Goal: Task Accomplishment & Management: Complete application form

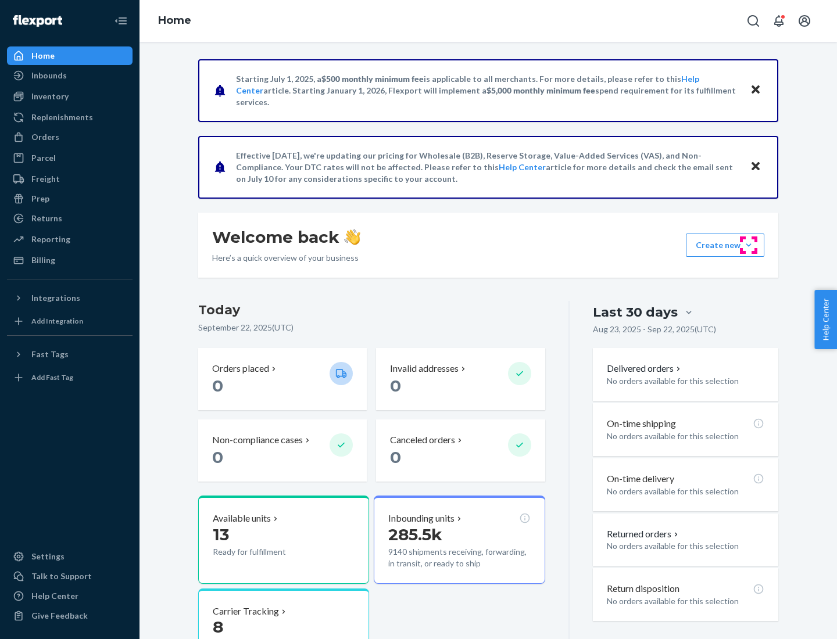
click at [748, 245] on button "Create new Create new inbound Create new order Create new product" at bounding box center [725, 245] width 78 height 23
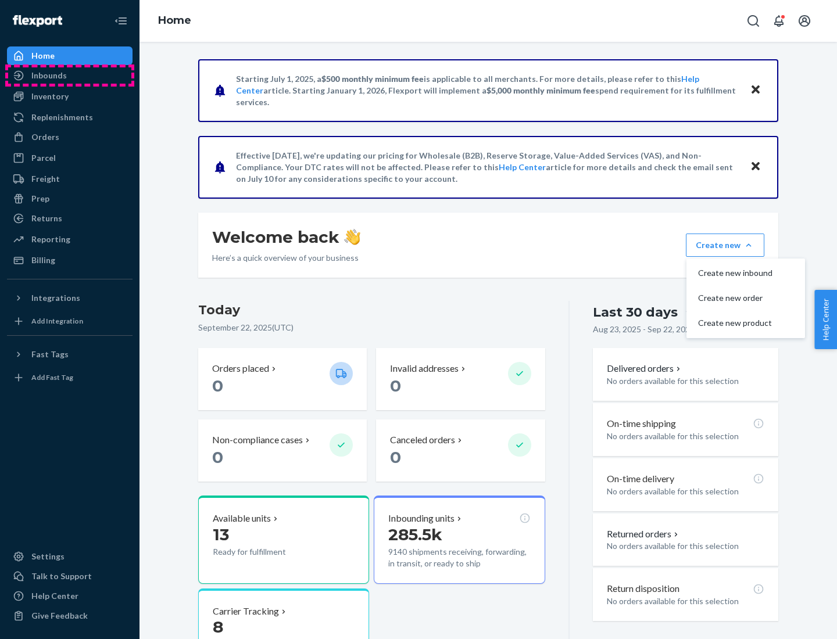
click at [70, 76] on div "Inbounds" at bounding box center [69, 75] width 123 height 16
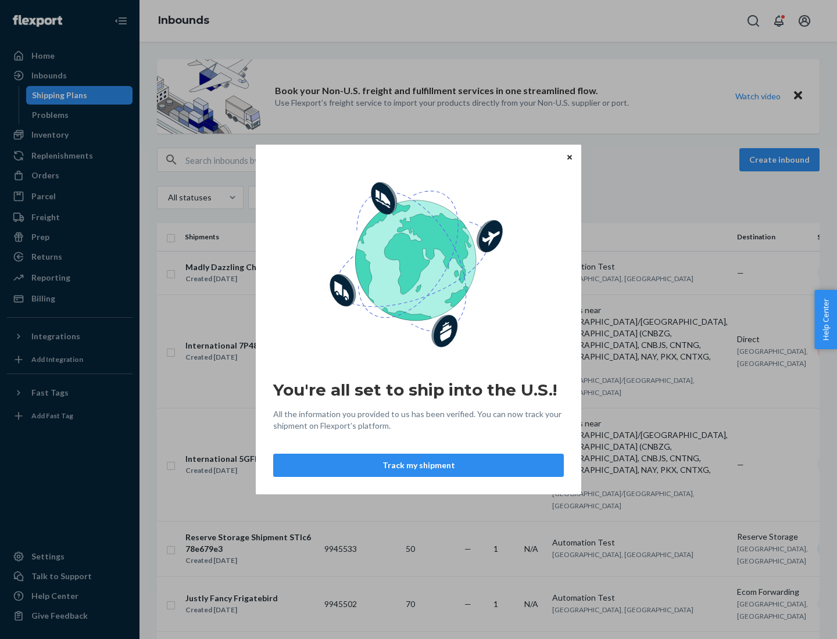
click at [418, 465] on button "Track my shipment" at bounding box center [418, 465] width 291 height 23
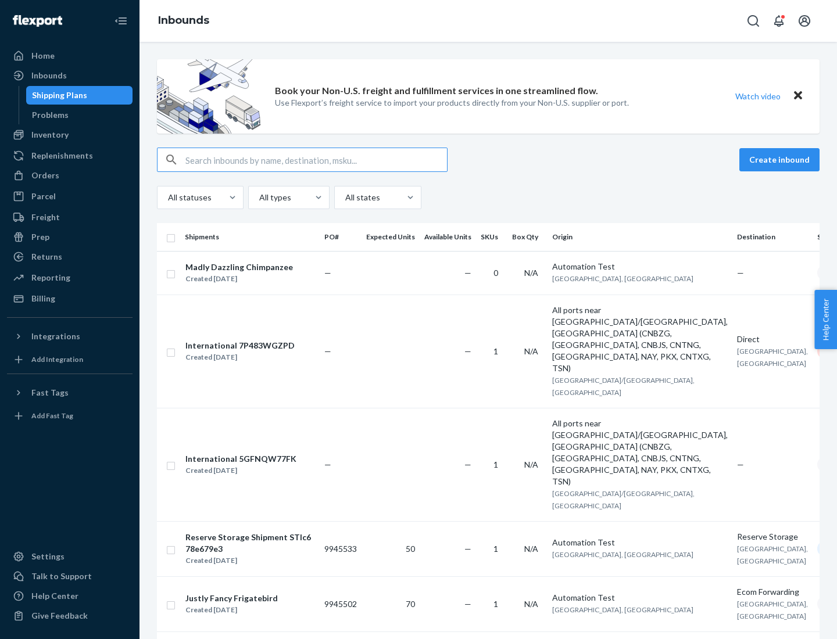
click at [781, 160] on button "Create inbound" at bounding box center [779, 159] width 80 height 23
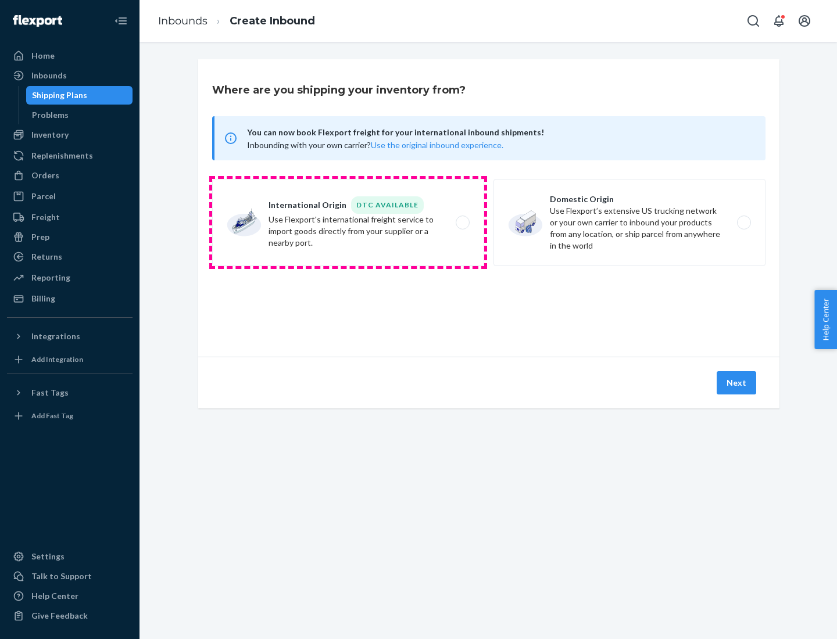
click at [348, 223] on label "International Origin DTC Available Use Flexport's international freight service…" at bounding box center [348, 222] width 272 height 87
click at [462, 223] on input "International Origin DTC Available Use Flexport's international freight service…" at bounding box center [466, 223] width 8 height 8
radio input "true"
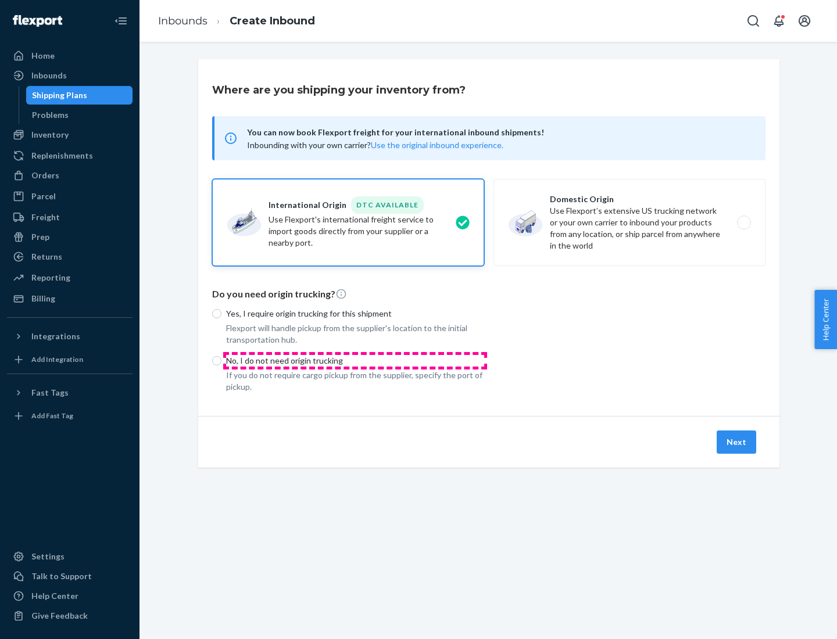
click at [355, 360] on p "No, I do not need origin trucking" at bounding box center [355, 361] width 258 height 12
click at [221, 360] on input "No, I do not need origin trucking" at bounding box center [216, 360] width 9 height 9
radio input "true"
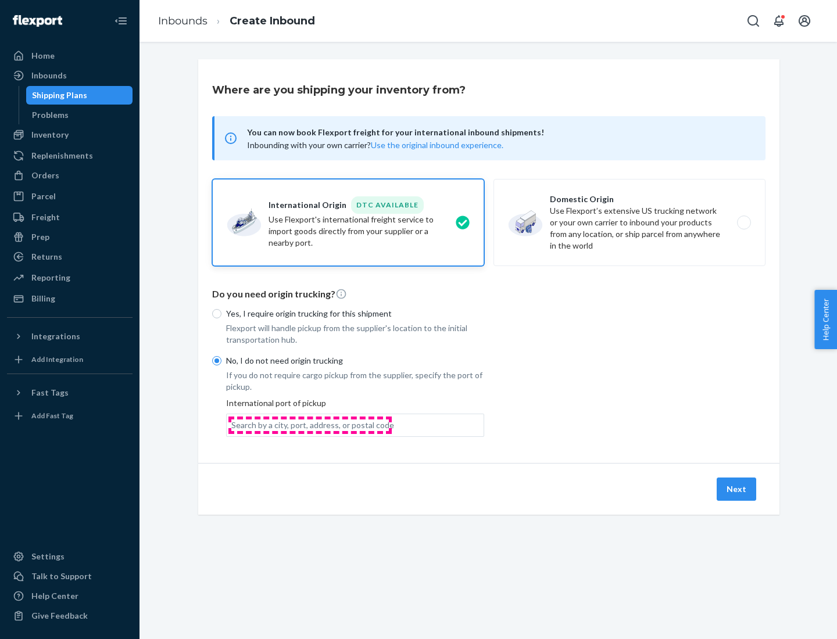
click at [310, 425] on div "Search by a city, port, address, or postal code" at bounding box center [312, 426] width 163 height 12
click at [232, 425] on input "Search by a city, port, address, or postal code" at bounding box center [231, 426] width 1 height 12
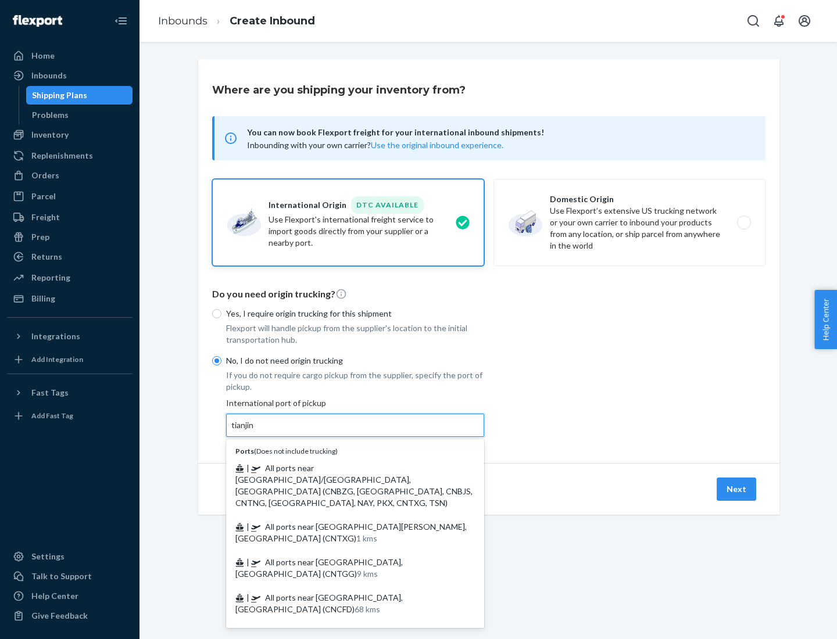
click at [343, 468] on span "| All ports near [GEOGRAPHIC_DATA]/[GEOGRAPHIC_DATA], [GEOGRAPHIC_DATA] (CNBZG,…" at bounding box center [353, 485] width 237 height 45
click at [255, 431] on input "tianjin" at bounding box center [243, 426] width 24 height 12
type input "All ports near [GEOGRAPHIC_DATA]/[GEOGRAPHIC_DATA], [GEOGRAPHIC_DATA] (CNBZG, […"
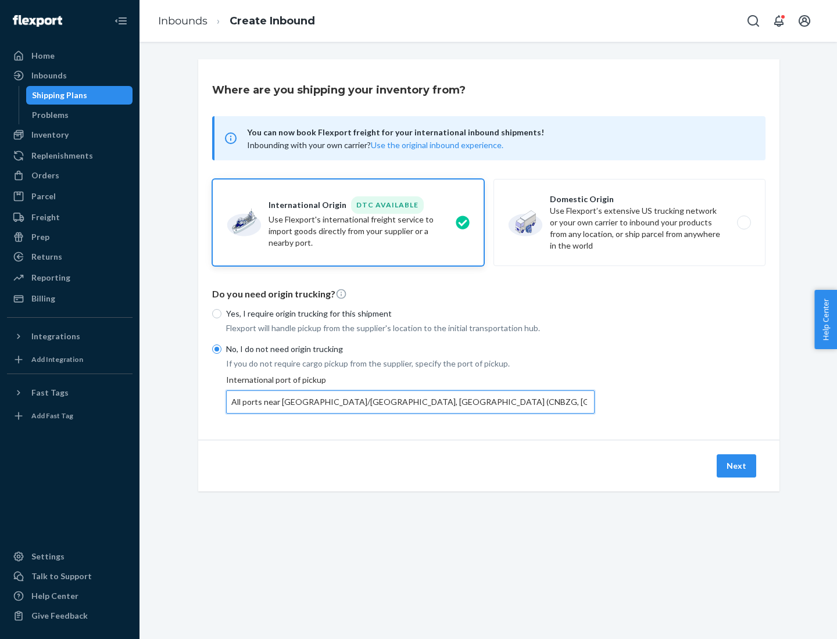
click at [737, 465] on button "Next" at bounding box center [736, 465] width 40 height 23
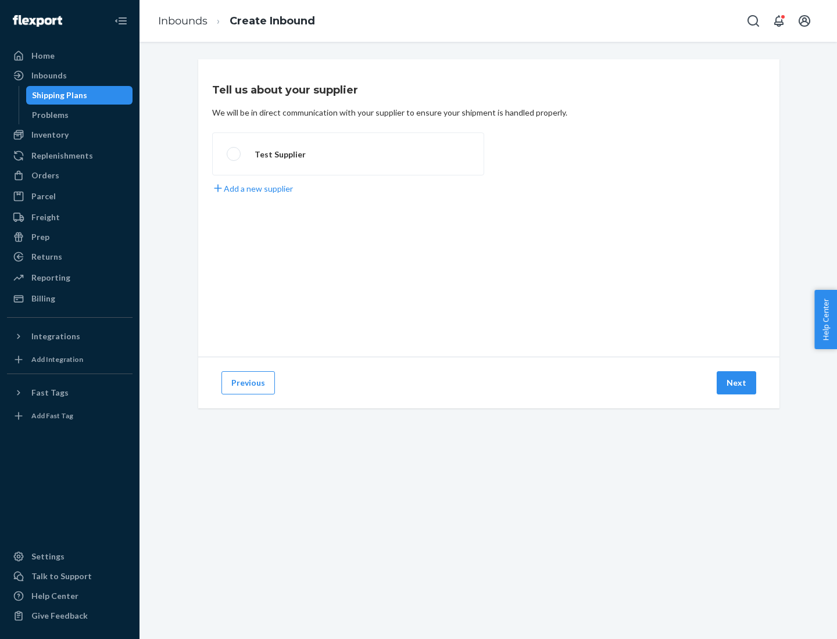
click at [348, 154] on label "Test Supplier" at bounding box center [348, 153] width 272 height 43
click at [234, 154] on input "Test Supplier" at bounding box center [231, 155] width 8 height 8
radio input "true"
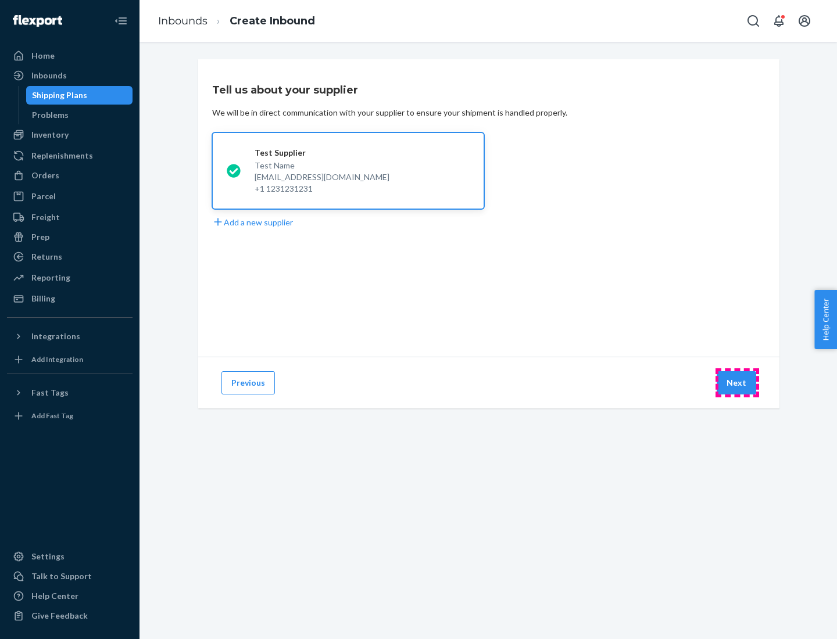
click at [737, 383] on button "Next" at bounding box center [736, 382] width 40 height 23
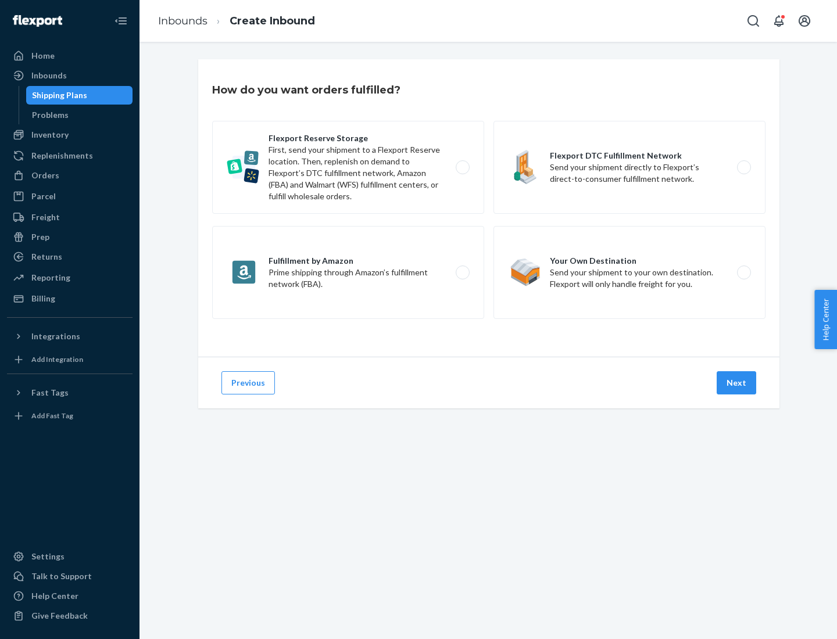
click at [348, 167] on label "Flexport Reserve Storage First, send your shipment to a Flexport Reserve locati…" at bounding box center [348, 167] width 272 height 93
click at [462, 167] on input "Flexport Reserve Storage First, send your shipment to a Flexport Reserve locati…" at bounding box center [466, 168] width 8 height 8
radio input "true"
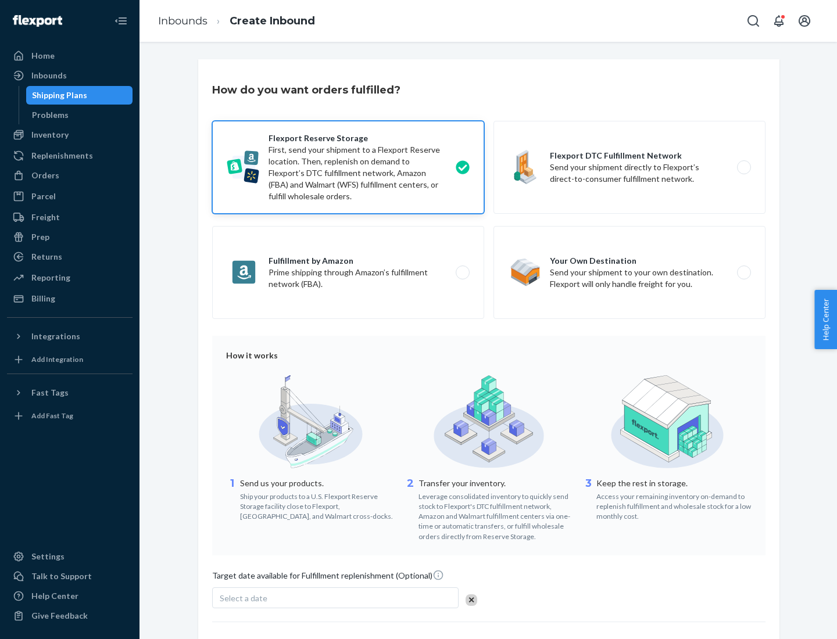
scroll to position [95, 0]
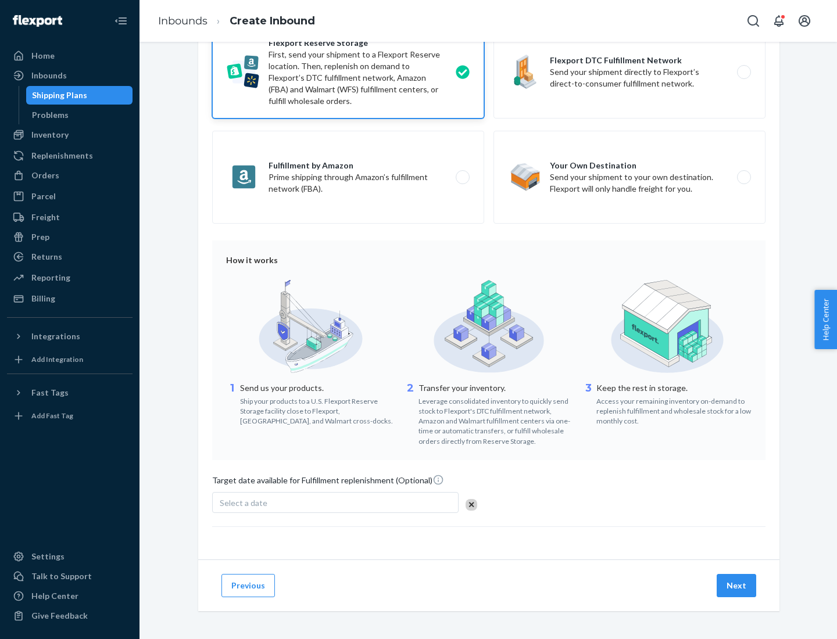
click at [737, 585] on button "Next" at bounding box center [736, 585] width 40 height 23
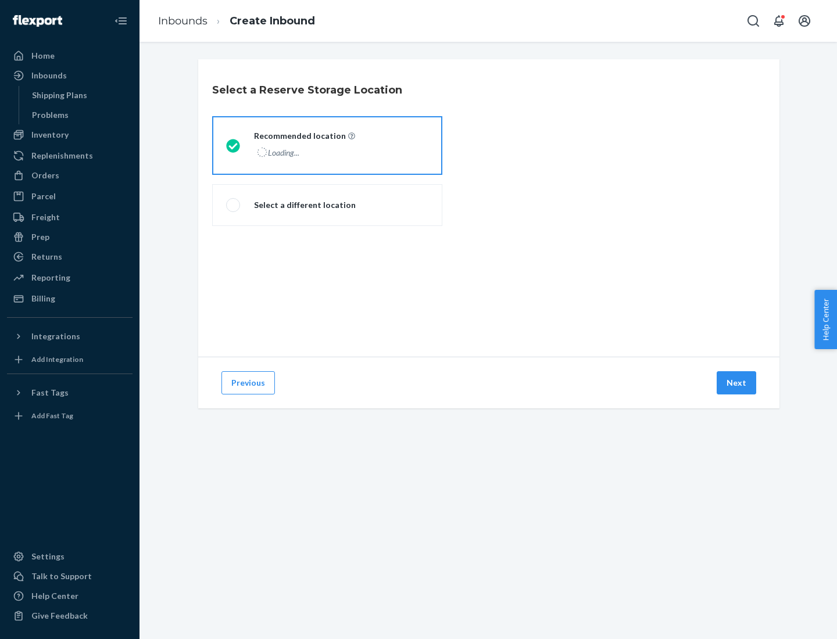
click at [327, 145] on div "Loading..." at bounding box center [303, 152] width 99 height 17
click at [234, 145] on input "Recommended location Loading..." at bounding box center [230, 146] width 8 height 8
click at [737, 383] on button "Next" at bounding box center [736, 382] width 40 height 23
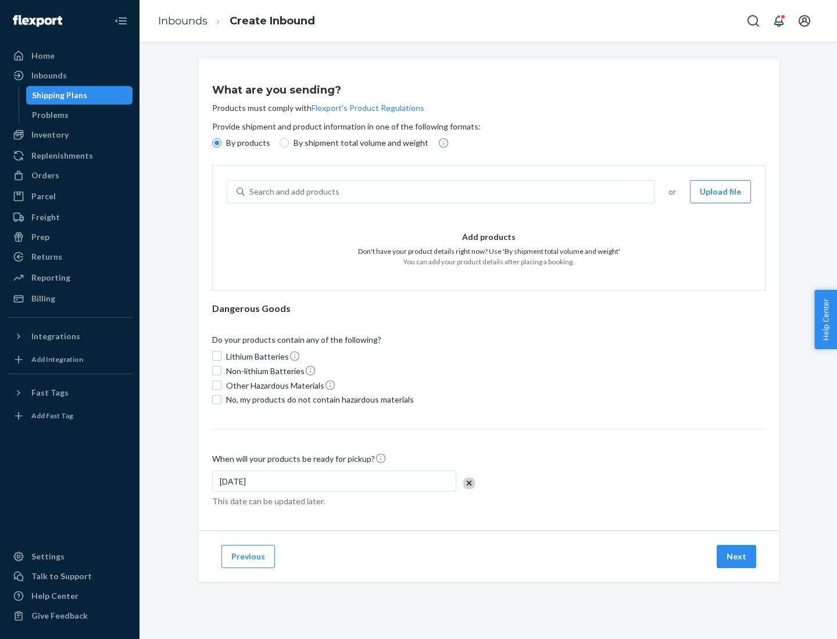
click at [450, 192] on div "Search and add products" at bounding box center [449, 191] width 409 height 21
click at [250, 192] on input "Search and add products" at bounding box center [249, 192] width 1 height 12
click at [282, 143] on input "By shipment total volume and weight" at bounding box center [284, 142] width 9 height 9
radio input "true"
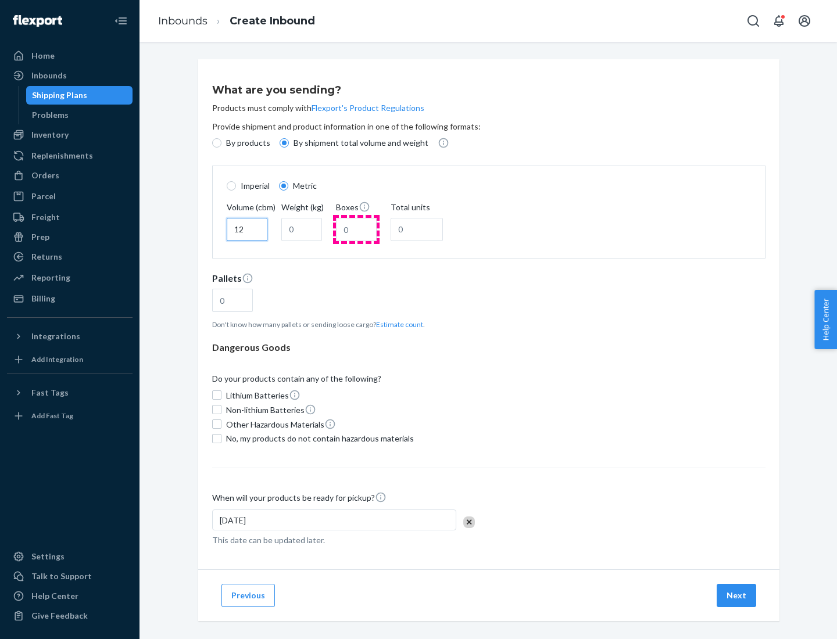
type input "12"
type input "22"
type input "222"
type input "121"
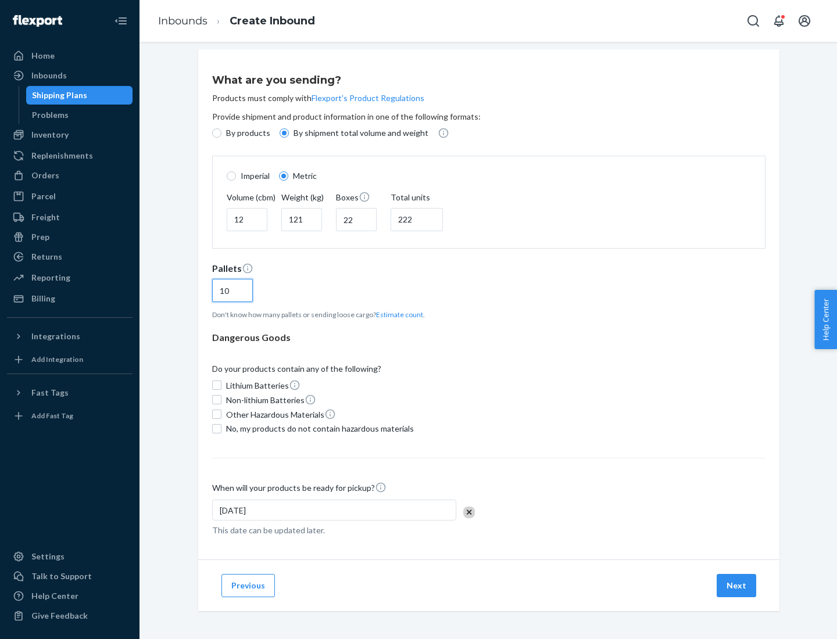
type input "10"
click at [318, 428] on span "No, my products do not contain hazardous materials" at bounding box center [320, 429] width 188 height 12
click at [221, 428] on input "No, my products do not contain hazardous materials" at bounding box center [216, 428] width 9 height 9
checkbox input "true"
click at [737, 585] on button "Next" at bounding box center [736, 585] width 40 height 23
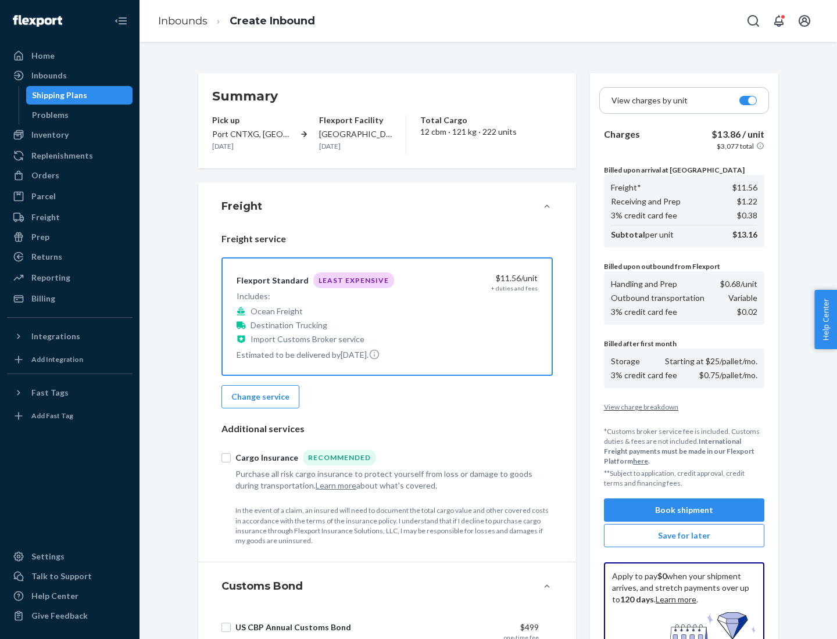
scroll to position [170, 0]
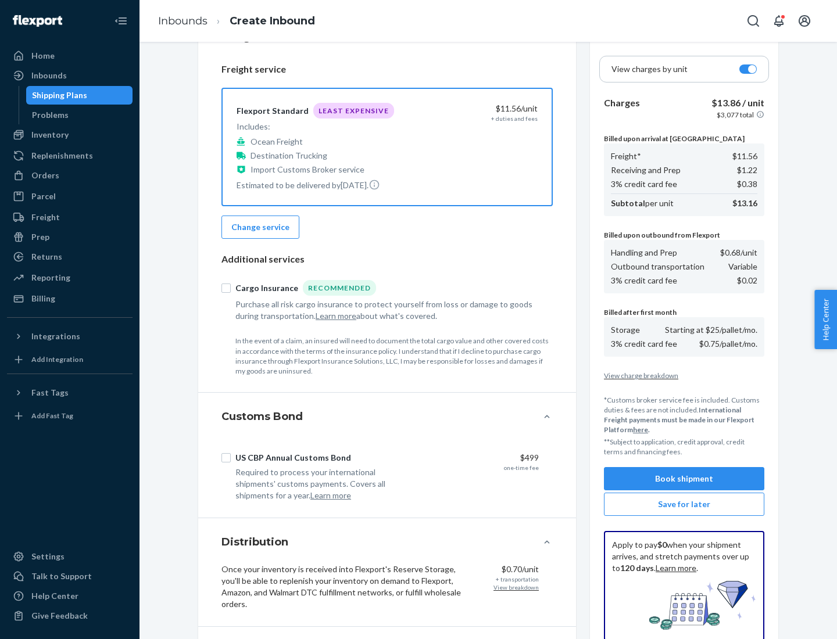
click at [684, 479] on button "Book shipment" at bounding box center [684, 478] width 160 height 23
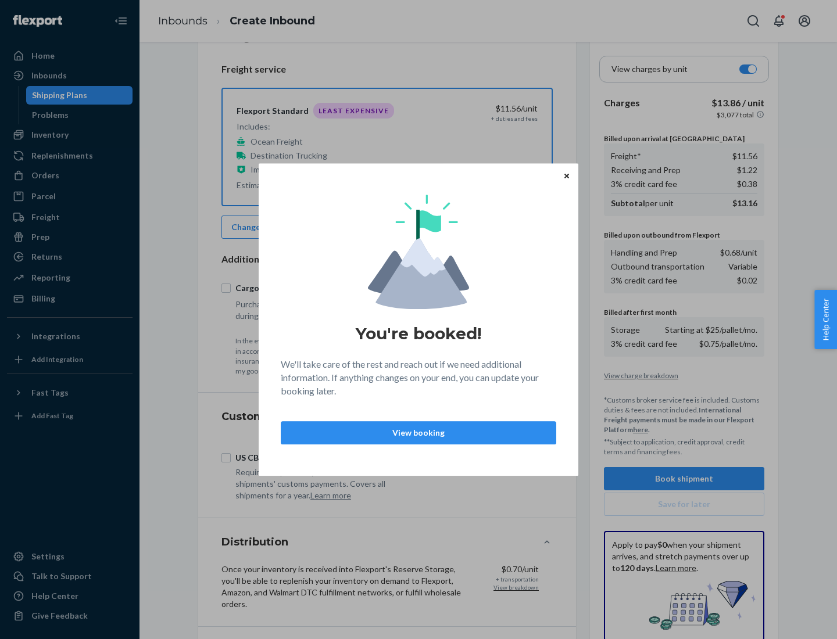
click at [418, 432] on p "View booking" at bounding box center [419, 433] width 256 height 12
